Goal: Task Accomplishment & Management: Use online tool/utility

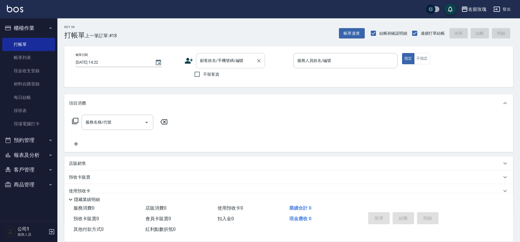
click at [203, 60] on input "顧客姓名/手機號碼/編號" at bounding box center [226, 61] width 55 height 10
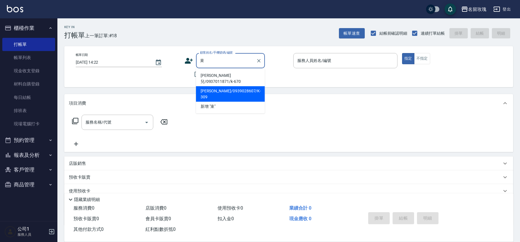
click at [220, 90] on li "[PERSON_NAME]/0939028607/K-309" at bounding box center [230, 93] width 69 height 15
type input "[PERSON_NAME]/0939028607/K-309"
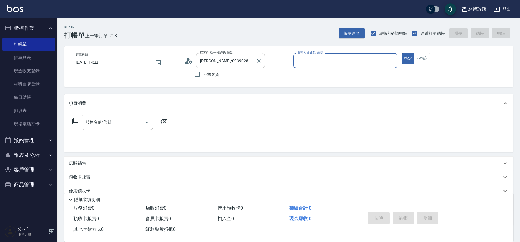
type input "[PERSON_NAME]-5"
click at [189, 63] on icon at bounding box center [190, 61] width 3 height 3
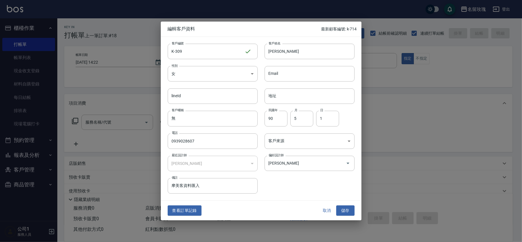
click at [327, 215] on button "取消" at bounding box center [327, 210] width 18 height 11
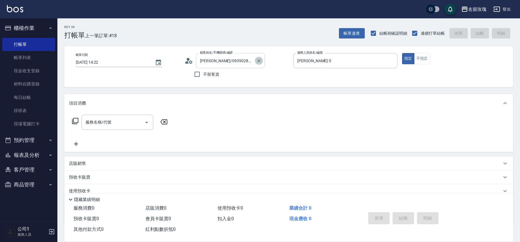
click at [261, 62] on icon "Clear" at bounding box center [259, 61] width 6 height 6
click at [283, 34] on div "Key In 打帳單 上一筆訂單:#18 帳單速查 結帳前確認明細 連續打單結帳 掛單 結帳 明細" at bounding box center [285, 28] width 456 height 21
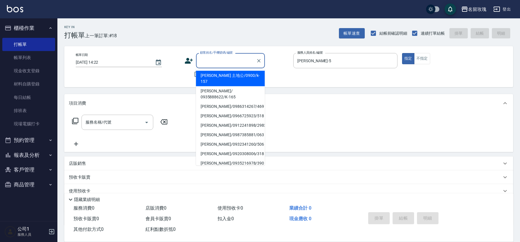
click at [220, 57] on div "顧客姓名/手機號碼/編號 顧客姓名/手機號碼/編號" at bounding box center [230, 60] width 69 height 15
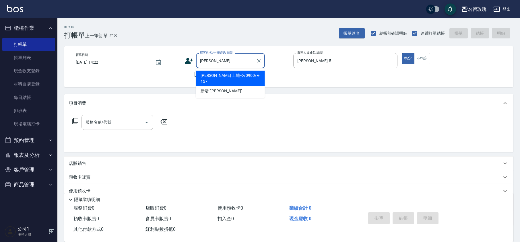
type input "河"
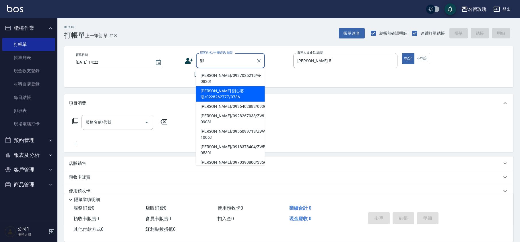
click at [216, 86] on li "[PERSON_NAME] 韻心婆婆/0228262777/0736" at bounding box center [230, 93] width 69 height 15
type input "[PERSON_NAME] 韻心婆婆/0228262777/0736"
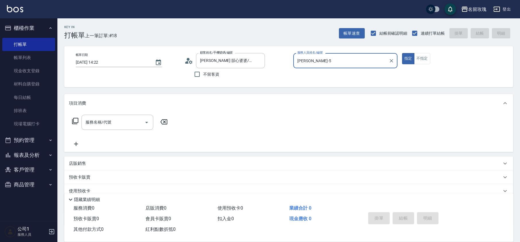
click at [190, 60] on icon at bounding box center [188, 61] width 9 height 9
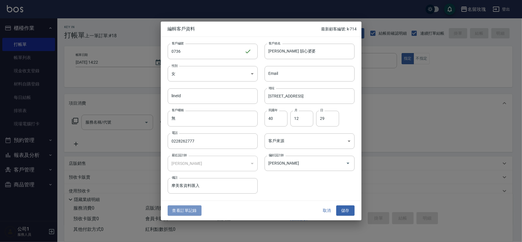
drag, startPoint x: 193, startPoint y: 210, endPoint x: 165, endPoint y: 130, distance: 84.9
click at [193, 211] on button "查看訂單記錄" at bounding box center [185, 210] width 34 height 11
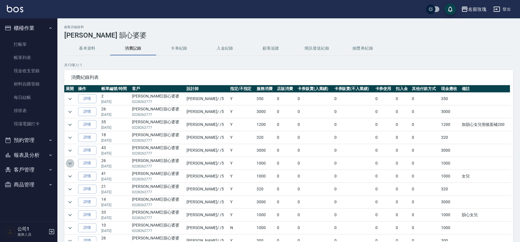
click at [67, 163] on icon "expand row" at bounding box center [70, 163] width 7 height 7
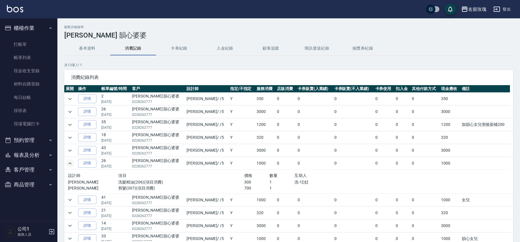
click at [69, 164] on icon "expand row" at bounding box center [70, 163] width 7 height 7
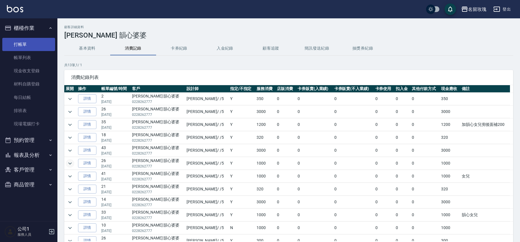
click at [35, 38] on link "打帳單" at bounding box center [28, 44] width 53 height 13
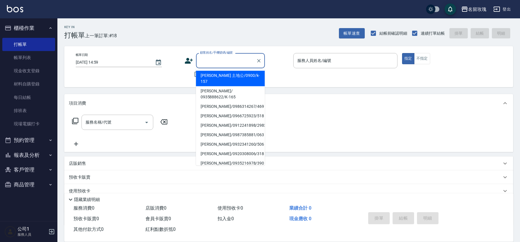
click at [204, 58] on input "顧客姓名/手機號碼/編號" at bounding box center [226, 61] width 55 height 10
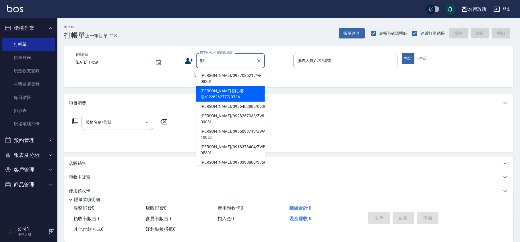
click at [219, 90] on li "[PERSON_NAME] 韻心婆婆/0228262777/0736" at bounding box center [230, 93] width 69 height 15
type input "[PERSON_NAME] 韻心婆婆/0228262777/0736"
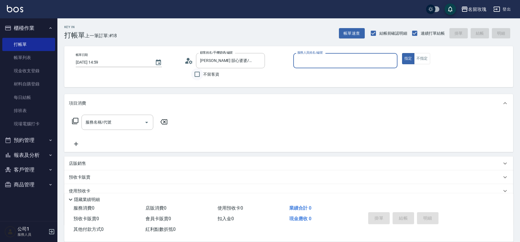
type input "[PERSON_NAME]-5"
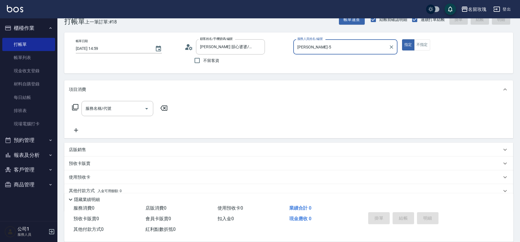
scroll to position [37, 0]
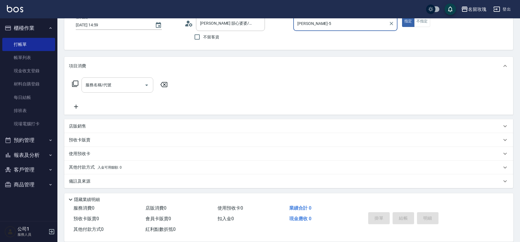
click at [104, 80] on div "服務名稱/代號 服務名稱/代號" at bounding box center [117, 84] width 72 height 15
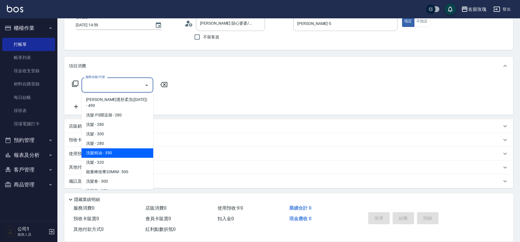
click at [118, 148] on span "洗髮精油 - 350" at bounding box center [117, 152] width 72 height 9
type input "洗髮精油(206)"
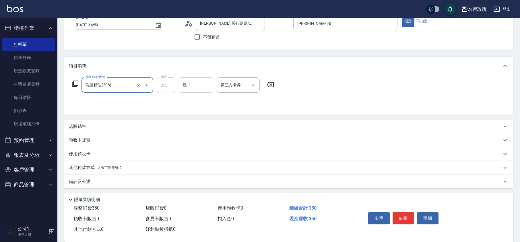
click at [203, 81] on input "洗-1" at bounding box center [195, 85] width 29 height 10
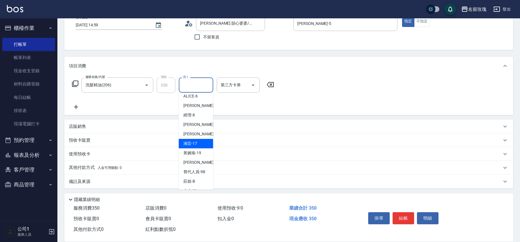
scroll to position [113, 0]
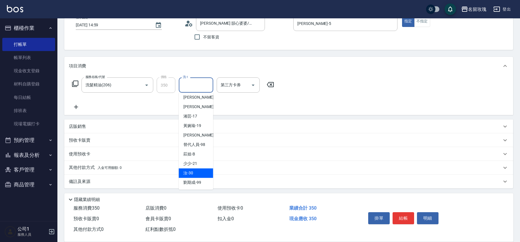
click at [201, 169] on div "汝 -30" at bounding box center [196, 172] width 34 height 9
type input "汝-30"
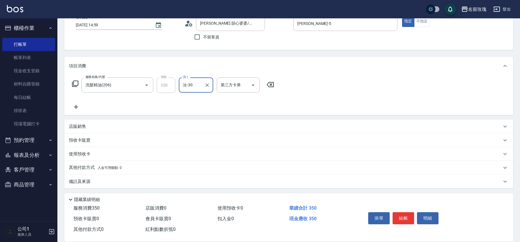
click at [81, 104] on div "服務名稱/代號 洗髮精油(206) 服務名稱/代號 價格 350 價格 洗-1 汝-30 洗-1 第三方卡券 第三方卡券" at bounding box center [173, 93] width 209 height 33
click at [78, 106] on icon at bounding box center [76, 107] width 14 height 7
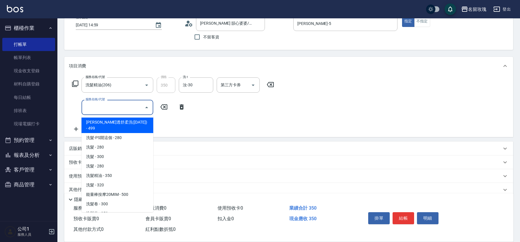
click at [103, 107] on input "服務名稱/代號" at bounding box center [113, 107] width 58 height 10
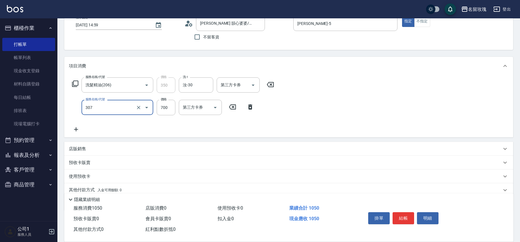
type input "剪髮(307)"
type input "650"
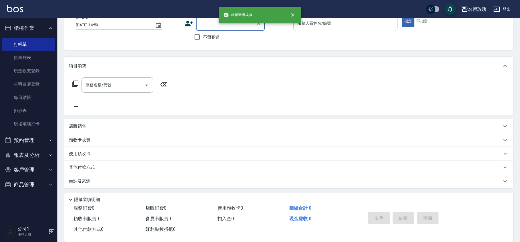
scroll to position [0, 0]
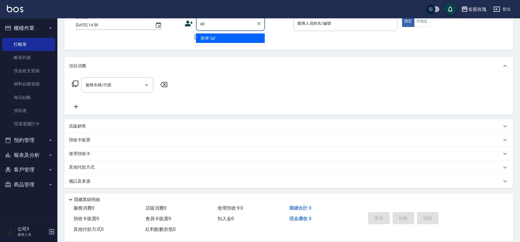
type input "u"
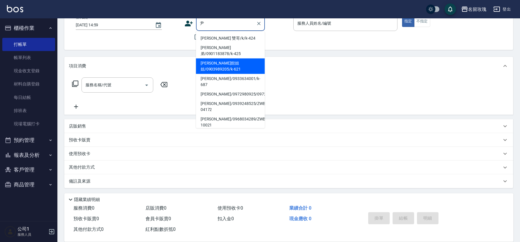
click at [238, 59] on li "[PERSON_NAME]館姐姐/0903989205/k-621" at bounding box center [230, 66] width 69 height 15
type input "[PERSON_NAME]館姐姐/0903989205/k-621"
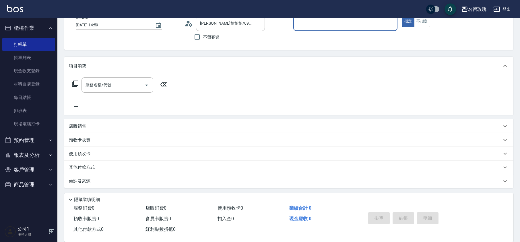
type input "[PERSON_NAME]-5"
click at [147, 82] on button "Open" at bounding box center [146, 85] width 9 height 9
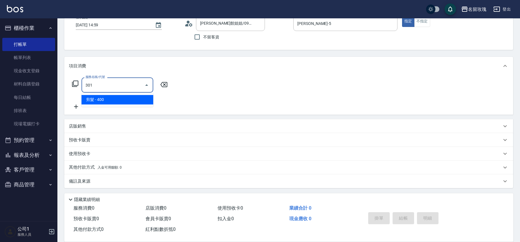
type input "剪髮(301)"
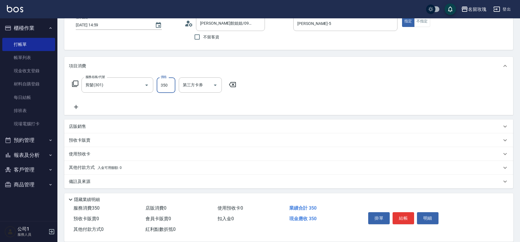
type input "350"
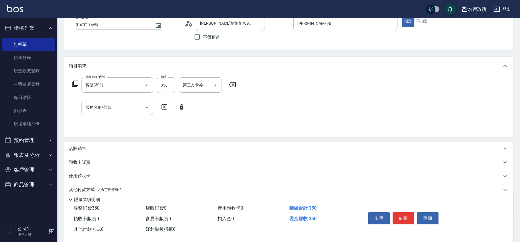
click at [182, 110] on icon at bounding box center [181, 107] width 14 height 7
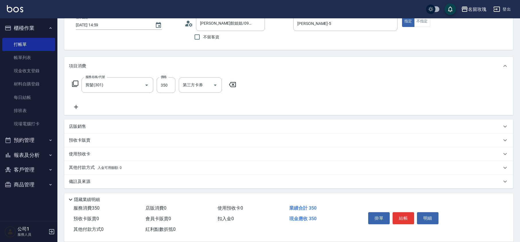
click at [182, 110] on div "服務名稱/代號 剪髮(301) 服務名稱/代號 價格 350 價格 第三方卡券 第三方卡券" at bounding box center [154, 93] width 171 height 33
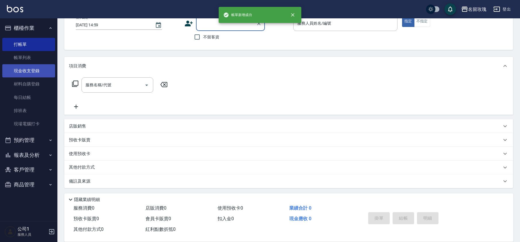
click at [27, 65] on link "現金收支登錄" at bounding box center [28, 70] width 53 height 13
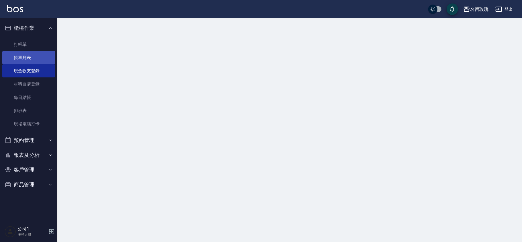
click at [29, 54] on link "帳單列表" at bounding box center [28, 57] width 53 height 13
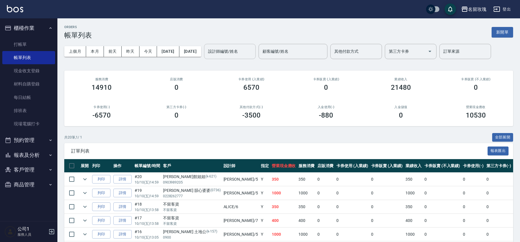
click at [252, 51] on input "設計師編號/姓名" at bounding box center [230, 51] width 46 height 10
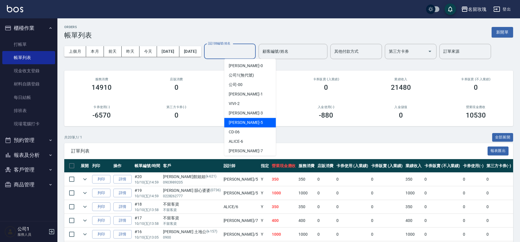
click at [240, 125] on span "KELLY -5" at bounding box center [246, 123] width 34 height 6
type input "[PERSON_NAME]-5"
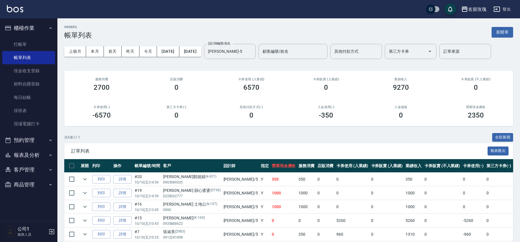
click at [223, 63] on div "上個月 本月 [DATE] [DATE] [DATE] [DATE] [DATE] 設計師編號/姓名 [PERSON_NAME]-5 設計師編號/姓名 顧客編…" at bounding box center [288, 51] width 449 height 24
click at [22, 50] on link "打帳單" at bounding box center [28, 44] width 53 height 13
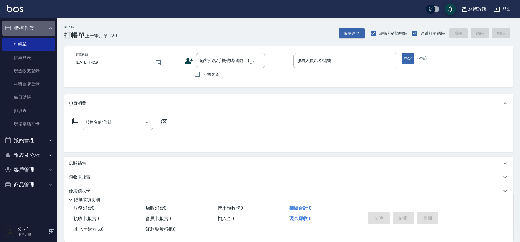
click at [29, 22] on button "櫃檯作業" at bounding box center [28, 28] width 53 height 15
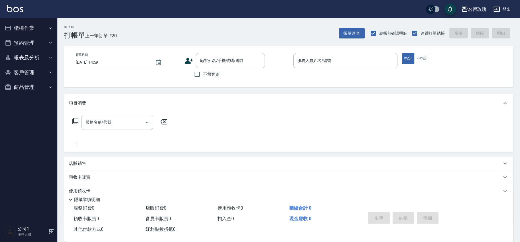
click at [154, 26] on div "Key In 打帳單 上一筆訂單:#20 帳單速查 結帳前確認明細 連續打單結帳 掛單 結帳 明細" at bounding box center [285, 28] width 456 height 21
